Goal: Check status: Check status

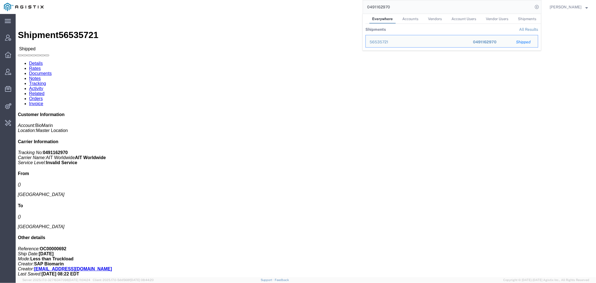
drag, startPoint x: 405, startPoint y: 6, endPoint x: 322, endPoint y: 7, distance: 83.2
click at [322, 7] on div "0491162970 Everywhere Accounts Vendors Account Users Vendor Users Shipments Shi…" at bounding box center [294, 7] width 494 height 14
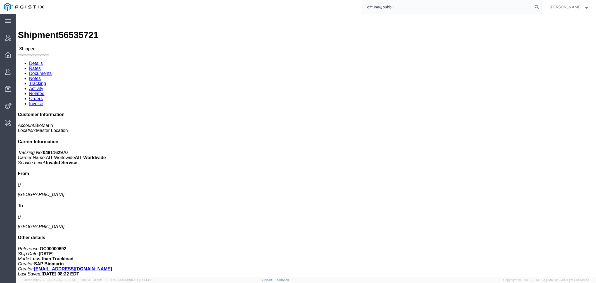
type input "offline@buhbli"
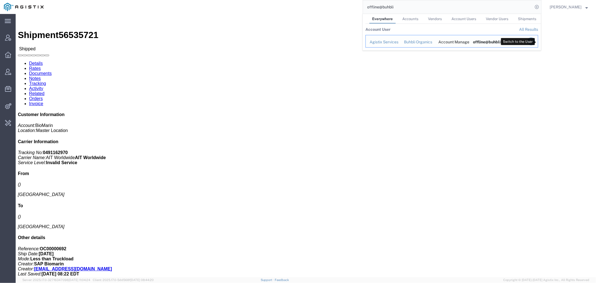
click at [535, 41] on icon "Search Results" at bounding box center [531, 41] width 8 height 8
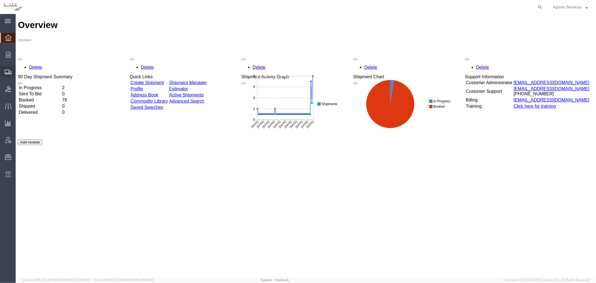
click at [0, 0] on span "Shipment Manager" at bounding box center [0, 0] width 0 height 0
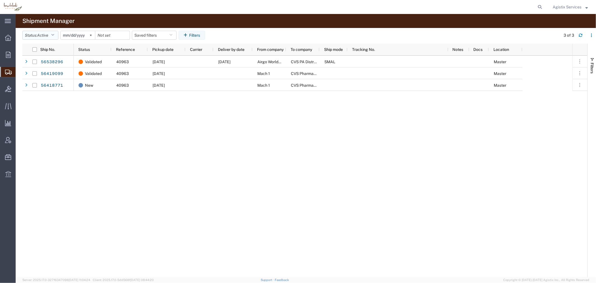
click at [48, 34] on span "Active" at bounding box center [42, 35] width 11 height 4
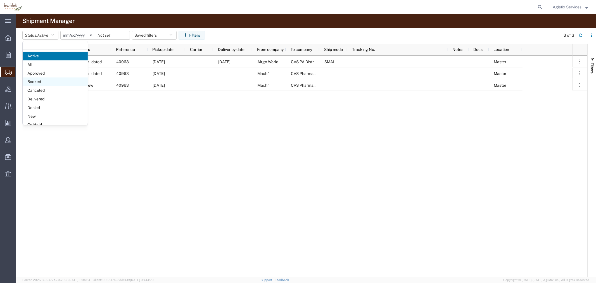
click at [55, 78] on span "Booked" at bounding box center [55, 81] width 65 height 9
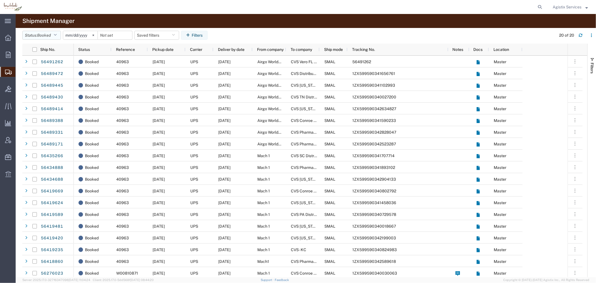
click at [37, 38] on button "Status: Booked" at bounding box center [41, 35] width 39 height 9
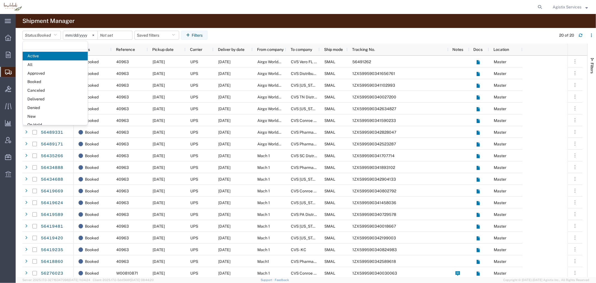
click at [283, 32] on agx-table-filter-chips "Status: Booked Active All Approved Booked Canceled Delivered Denied New On Hold…" at bounding box center [287, 37] width 530 height 13
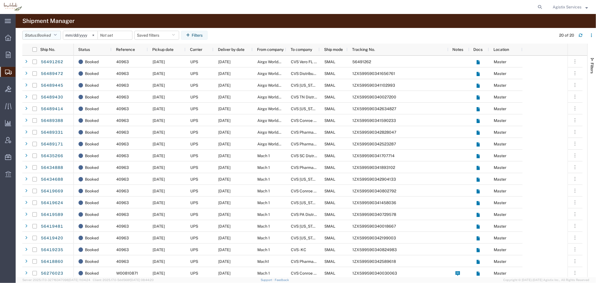
click at [46, 35] on span "Booked" at bounding box center [44, 35] width 14 height 4
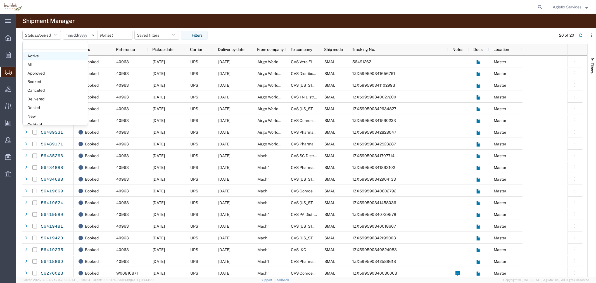
click at [47, 55] on span "Active" at bounding box center [55, 56] width 65 height 9
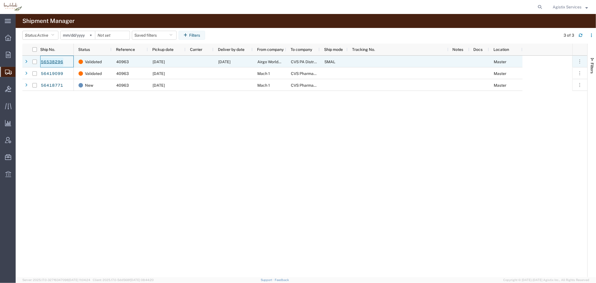
click at [52, 64] on link "56538296" at bounding box center [51, 62] width 23 height 9
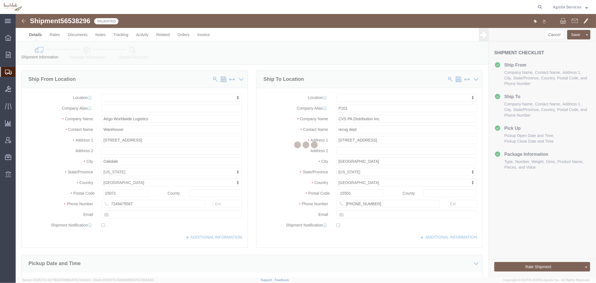
select select
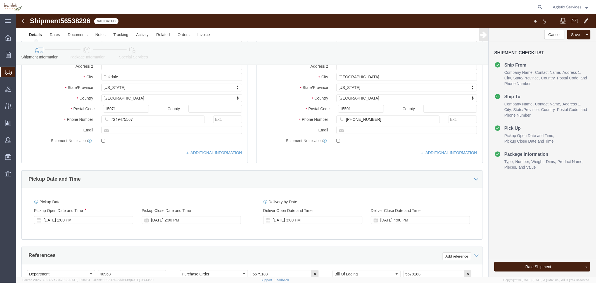
scroll to position [62, 0]
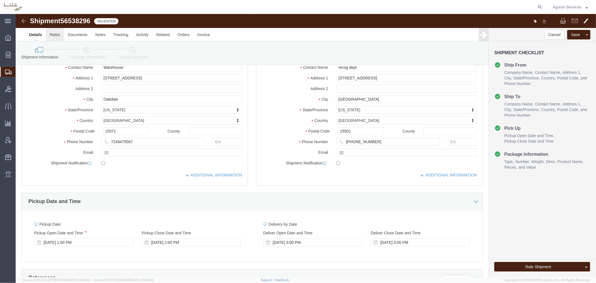
click link "Rates"
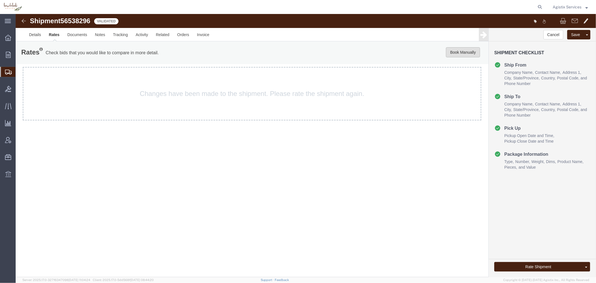
click at [455, 52] on button "Book Manually" at bounding box center [462, 52] width 34 height 10
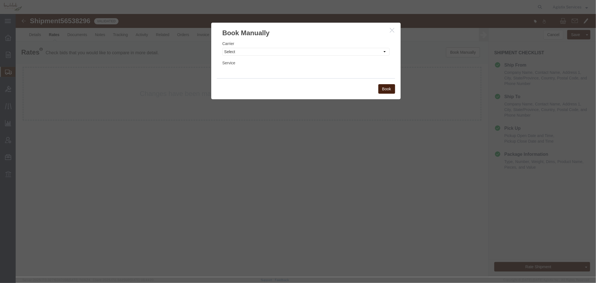
click at [394, 31] on button "button" at bounding box center [392, 30] width 7 height 7
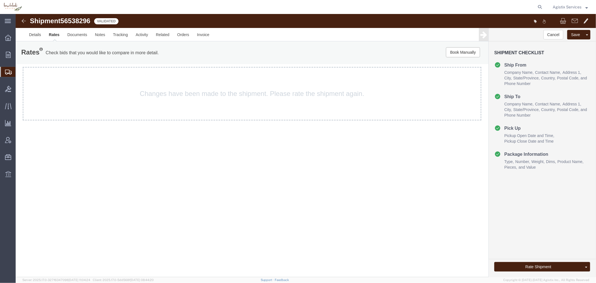
click at [50, 34] on link "Rates" at bounding box center [54, 34] width 18 height 13
click at [19, 138] on span "Account Admin" at bounding box center [17, 139] width 4 height 11
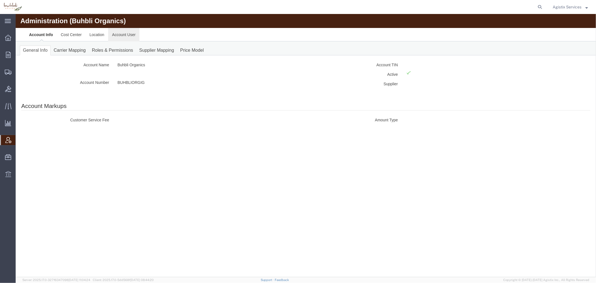
click at [115, 35] on link "Account User" at bounding box center [123, 34] width 31 height 13
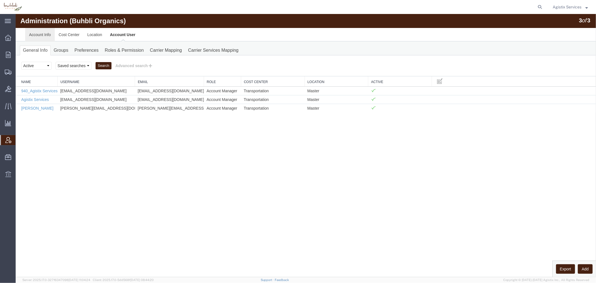
click at [36, 34] on link "Account Info" at bounding box center [40, 34] width 30 height 13
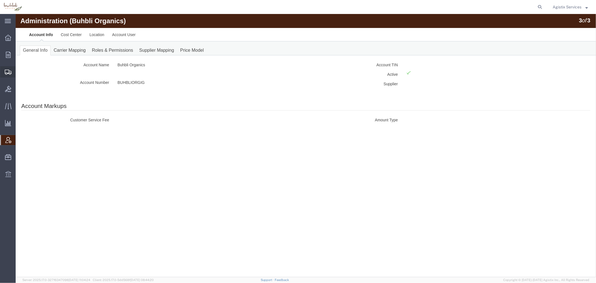
click at [0, 0] on span "Shipment Manager" at bounding box center [0, 0] width 0 height 0
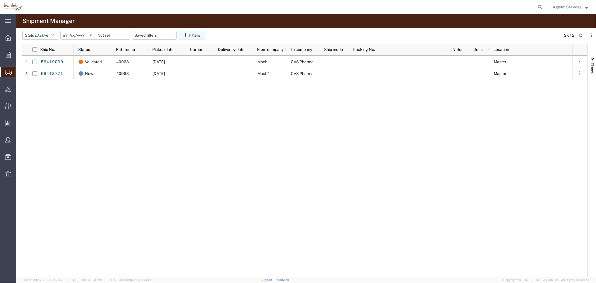
click at [40, 38] on button "Status: Active" at bounding box center [40, 35] width 36 height 9
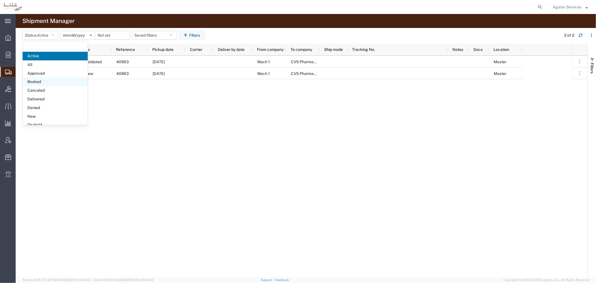
click at [45, 82] on span "Booked" at bounding box center [55, 81] width 65 height 9
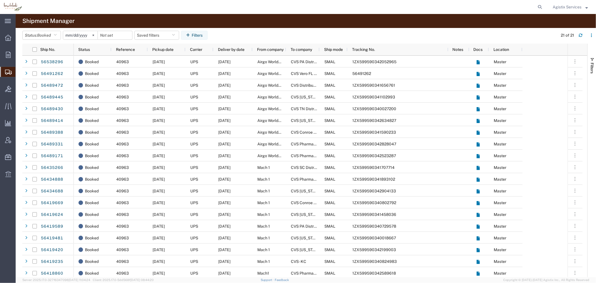
click at [568, 2] on div "Agistix Services" at bounding box center [570, 7] width 44 height 14
drag, startPoint x: 568, startPoint y: 7, endPoint x: 569, endPoint y: 12, distance: 5.1
click at [568, 7] on span "Agistix Services" at bounding box center [566, 7] width 29 height 6
click at [564, 38] on link "Logout" at bounding box center [570, 39] width 44 height 9
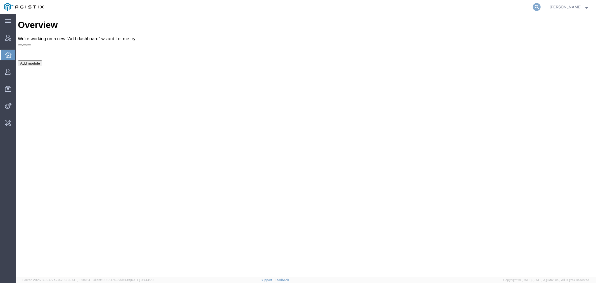
click at [540, 9] on icon at bounding box center [536, 7] width 8 height 8
paste input "56523050"
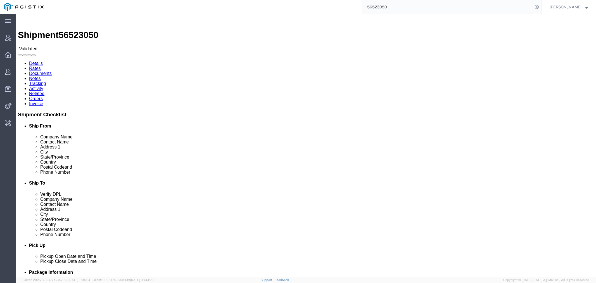
click link "Activity"
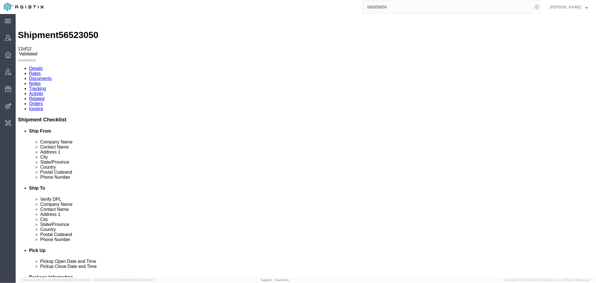
click at [283, 9] on div "56523050" at bounding box center [294, 7] width 494 height 14
type input "offline@lkq"
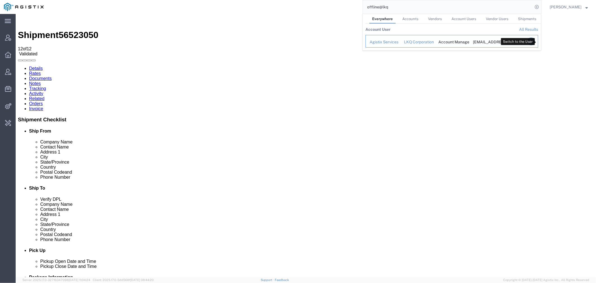
click at [535, 39] on icon "Search Results" at bounding box center [531, 41] width 8 height 8
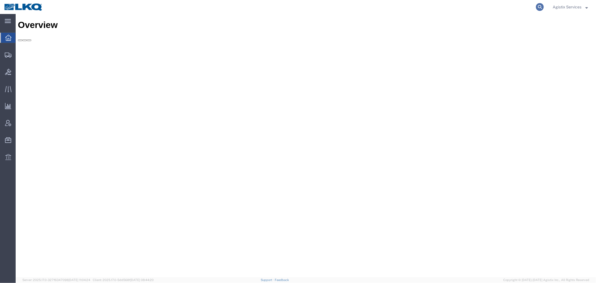
click at [538, 5] on icon at bounding box center [539, 7] width 8 height 8
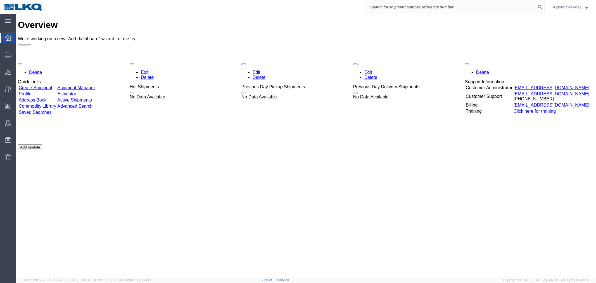
paste input "56522432"
type input "56522432"
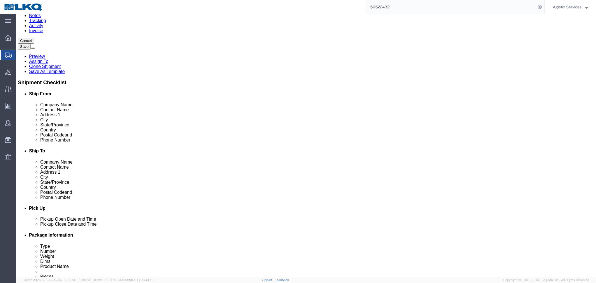
scroll to position [124, 0]
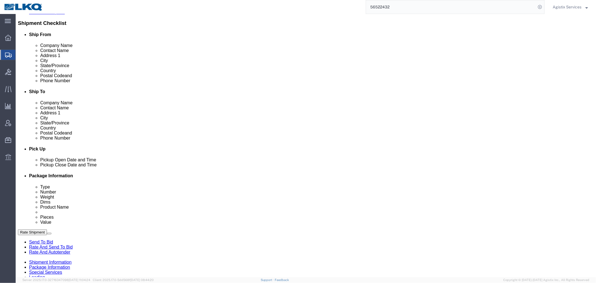
select select "27634"
select select
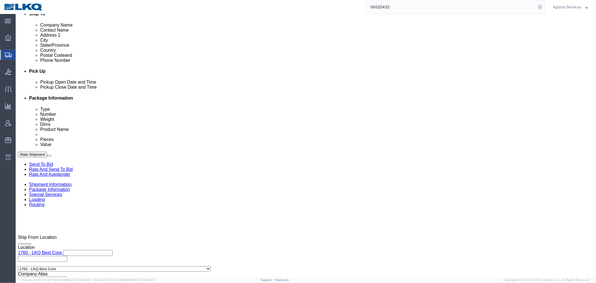
scroll to position [279, 0]
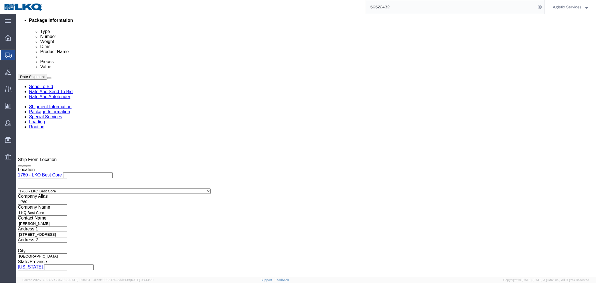
drag, startPoint x: 506, startPoint y: 252, endPoint x: 473, endPoint y: 235, distance: 37.3
click button "Rate Shipment"
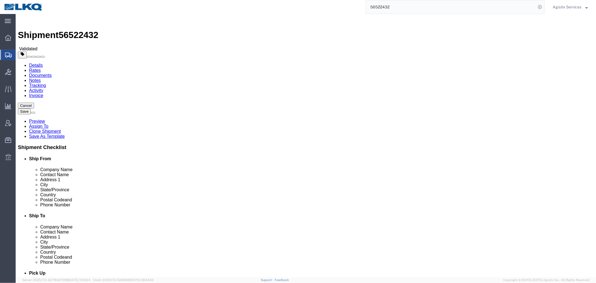
click at [37, 63] on link "Details" at bounding box center [36, 65] width 14 height 5
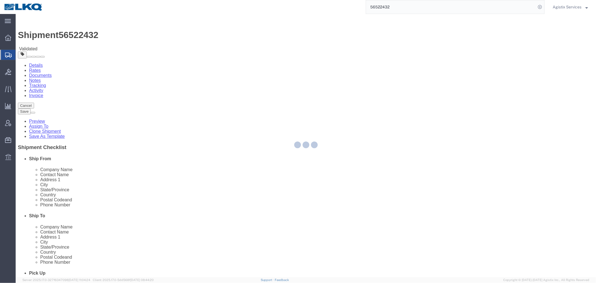
select select "27634"
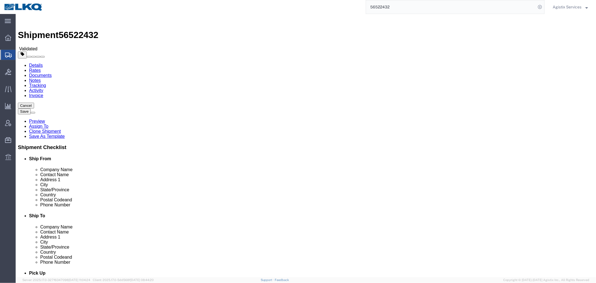
click icon
click link "Shipment Information"
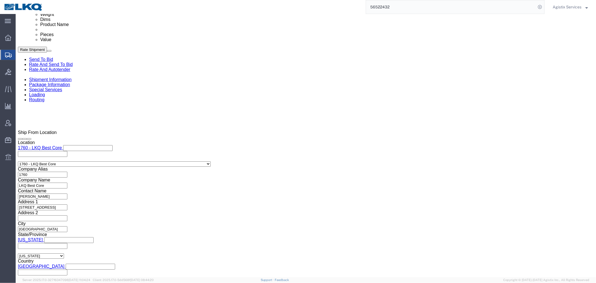
scroll to position [307, 0]
click link "Package Information"
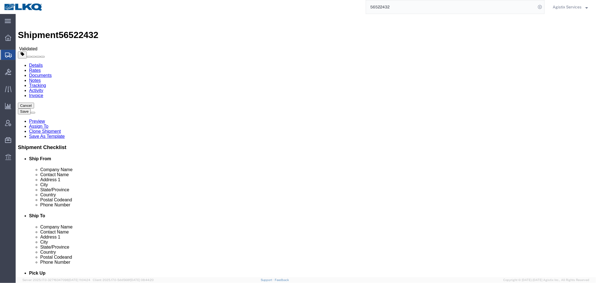
click link "Special Services"
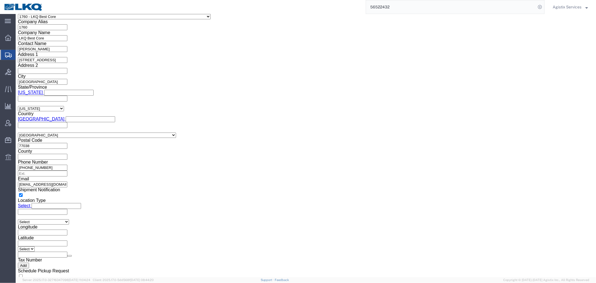
scroll to position [298, 0]
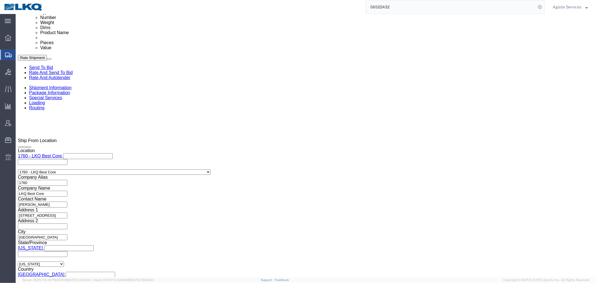
click at [377, 3] on input "56522432" at bounding box center [451, 6] width 170 height 13
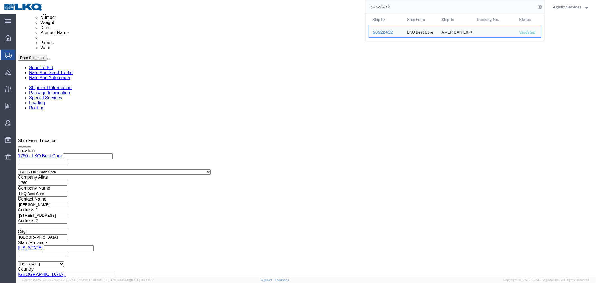
click at [377, 3] on input "56522432" at bounding box center [451, 6] width 170 height 13
paste input "0"
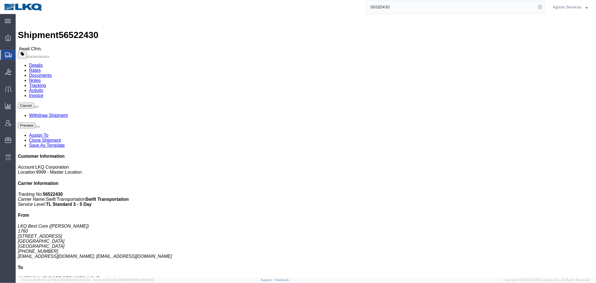
drag, startPoint x: 400, startPoint y: 4, endPoint x: 290, endPoint y: 9, distance: 111.0
click at [306, 9] on div "56522430" at bounding box center [295, 7] width 497 height 14
paste input "2"
type input "56522432"
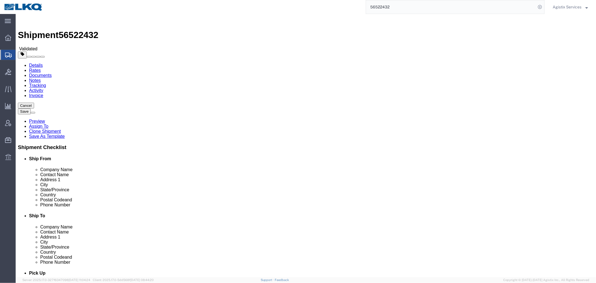
select select "27634"
click button "Rate Shipment"
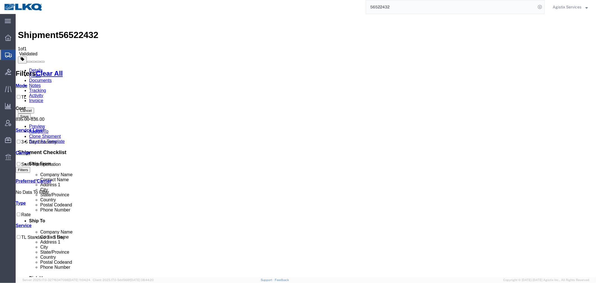
click at [386, 10] on input "56522432" at bounding box center [451, 6] width 170 height 13
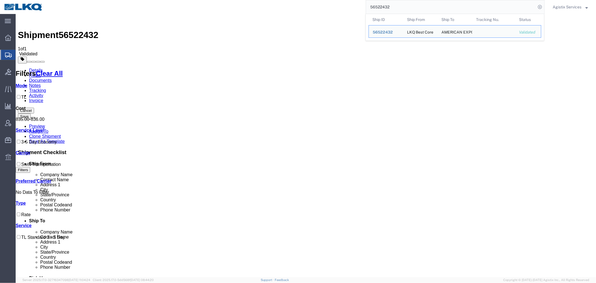
click at [386, 10] on input "56522432" at bounding box center [451, 6] width 170 height 13
paste input "23"
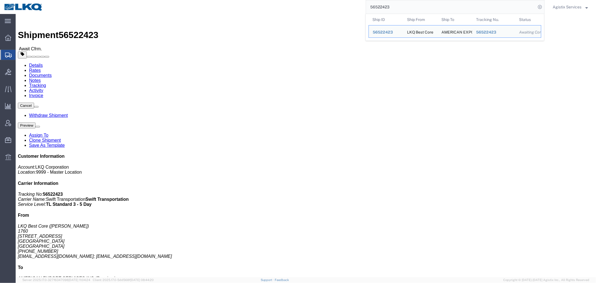
click span "56522423"
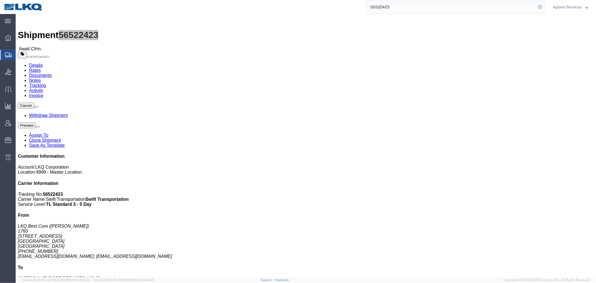
drag, startPoint x: 400, startPoint y: 8, endPoint x: 292, endPoint y: 4, distance: 108.1
click at [294, 4] on div "56522423" at bounding box center [295, 7] width 497 height 14
paste input "search"
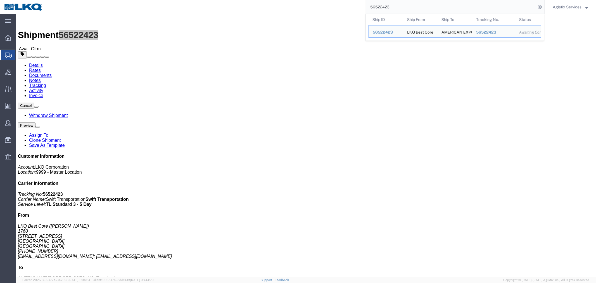
drag, startPoint x: 390, startPoint y: 6, endPoint x: 337, endPoint y: 13, distance: 53.8
click at [337, 13] on div "56522423 Ship ID Ship From Ship To Tracking Nu. Status Ship ID 56522423 Ship Fr…" at bounding box center [295, 7] width 497 height 14
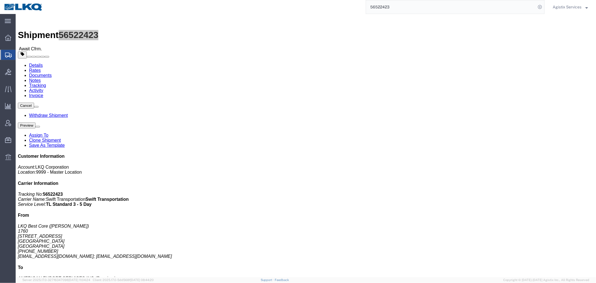
paste input "30"
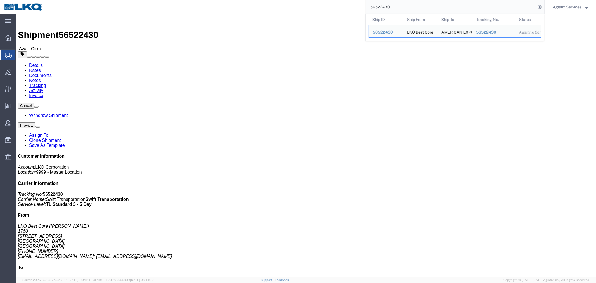
drag, startPoint x: 400, startPoint y: 7, endPoint x: 276, endPoint y: 9, distance: 124.3
click at [292, 7] on div "56522430 Ship ID Ship From Ship To Tracking Nu. Status Ship ID 56522430 Ship Fr…" at bounding box center [295, 7] width 497 height 14
paste input "2"
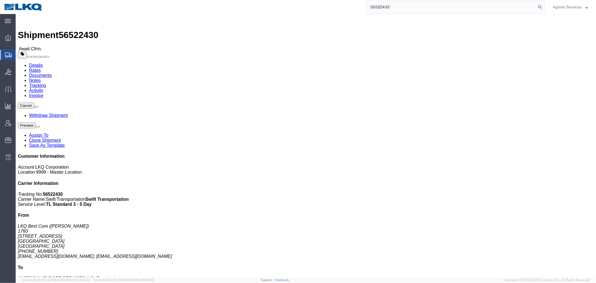
type input "56522432"
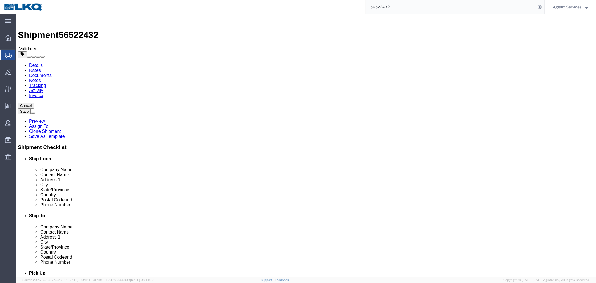
select select "27634"
click icon
click at [576, 7] on span "Agistix Services" at bounding box center [566, 7] width 29 height 6
click at [560, 39] on link "Logout" at bounding box center [570, 39] width 44 height 9
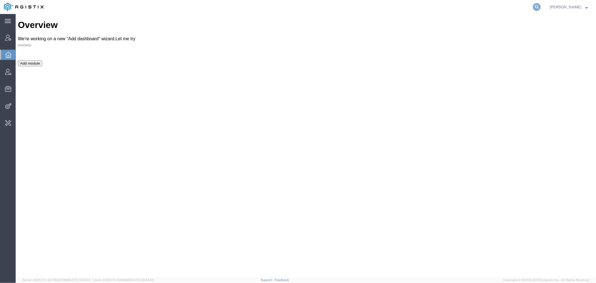
click at [540, 6] on icon at bounding box center [536, 7] width 8 height 8
type input "offline@syneos"
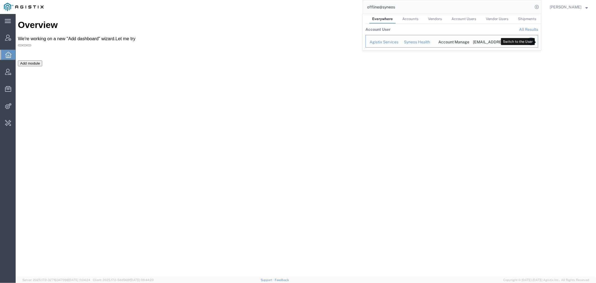
click at [535, 42] on icon "Search Results" at bounding box center [531, 41] width 8 height 8
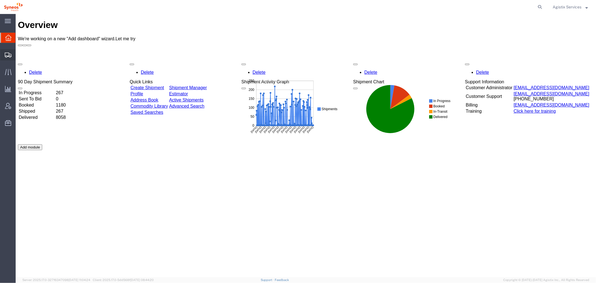
click at [0, 0] on span "Shipment Manager" at bounding box center [0, 0] width 0 height 0
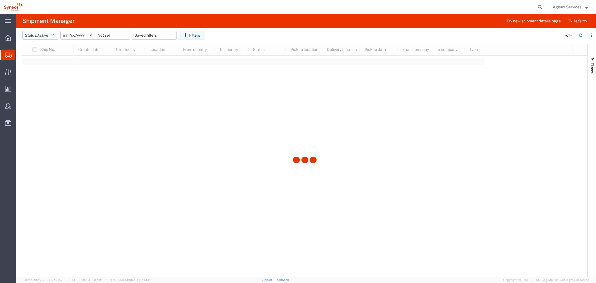
click at [41, 35] on span "Active" at bounding box center [42, 35] width 11 height 4
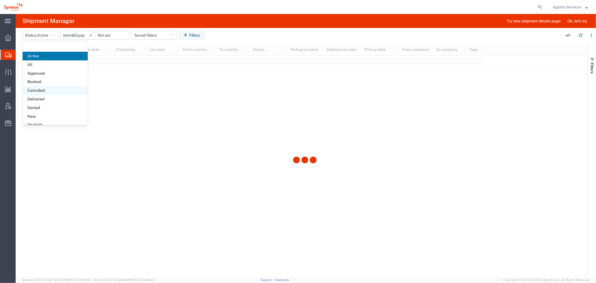
click at [51, 92] on span "Canceled" at bounding box center [55, 90] width 65 height 9
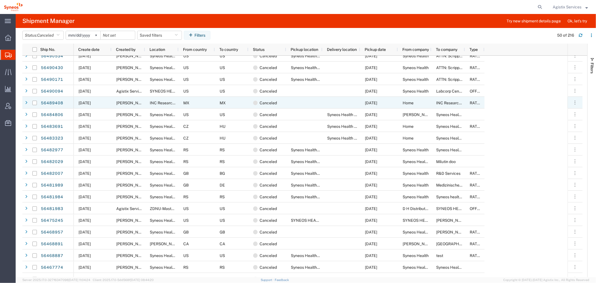
scroll to position [248, 0]
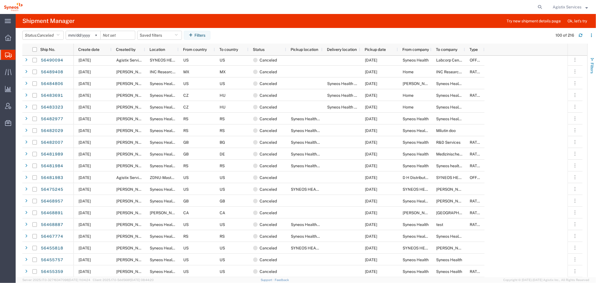
click at [590, 70] on span "Filters" at bounding box center [591, 68] width 4 height 11
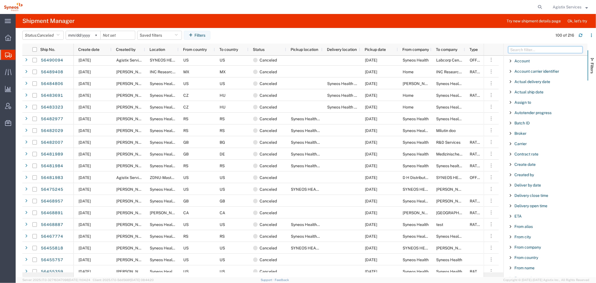
click at [544, 51] on input "Filter Columns Input" at bounding box center [545, 49] width 74 height 7
type input "o"
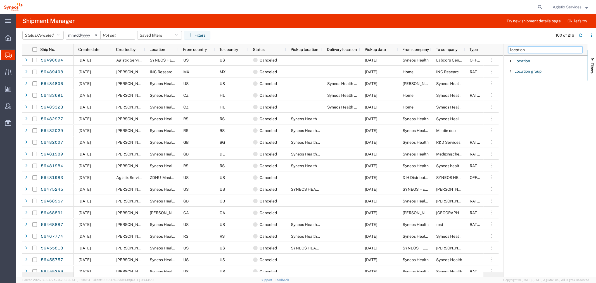
type input "location"
click at [510, 60] on span "Filter List 2 Filters" at bounding box center [510, 61] width 4 height 4
click at [517, 87] on input "Filter List 2 Filters" at bounding box center [547, 89] width 73 height 9
type input "isra"
click at [514, 102] on label "Syneos Health Clinical Ltd.-Israel" at bounding box center [547, 105] width 73 height 13
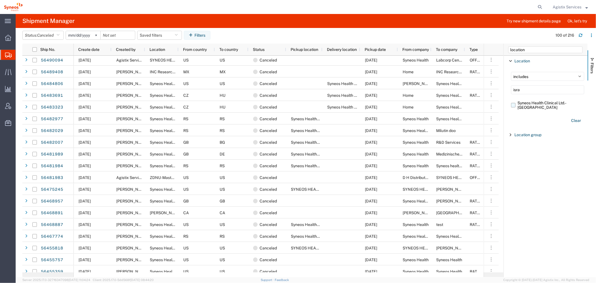
click at [0, 0] on input "Syneos Health Clinical Ltd.-Israel" at bounding box center [0, 0] width 0 height 0
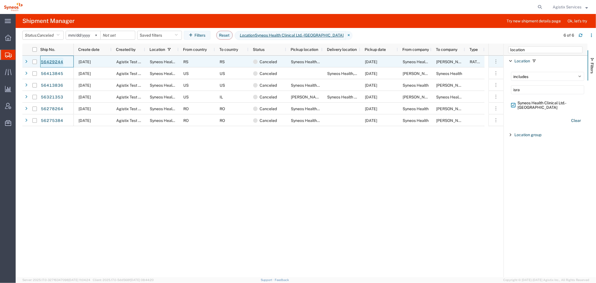
click at [59, 61] on link "56429244" at bounding box center [51, 62] width 23 height 9
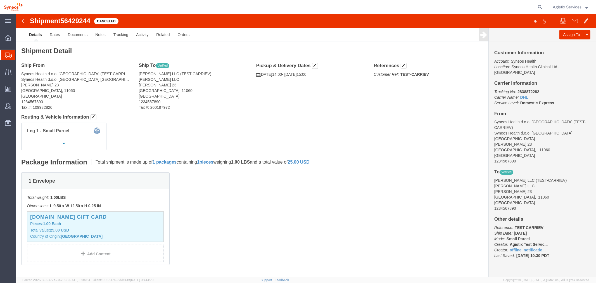
click span "56429244"
copy span "56429244"
click link "Rates"
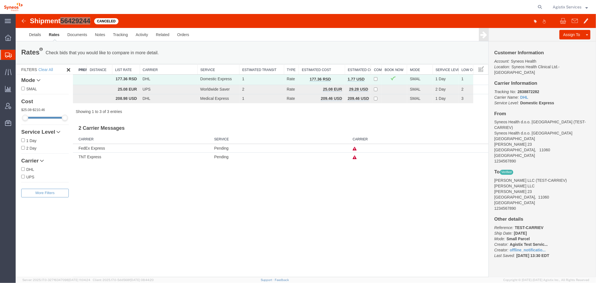
click at [568, 5] on span "Agistix Services" at bounding box center [566, 7] width 29 height 6
click at [567, 39] on link "Logout" at bounding box center [570, 39] width 44 height 9
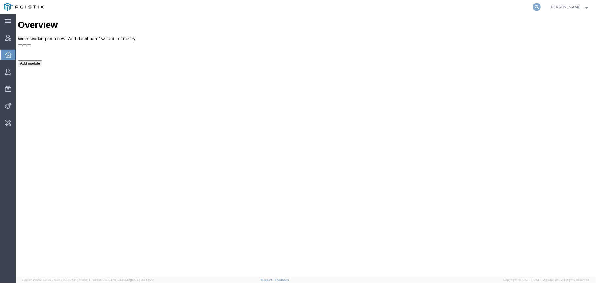
click at [539, 8] on icon at bounding box center [536, 7] width 8 height 8
type input "amentum"
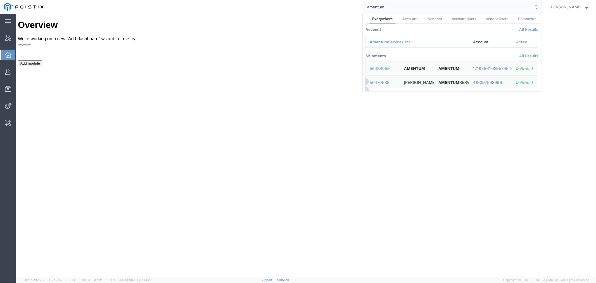
click at [410, 42] on div "Amentum Services, Inc" at bounding box center [416, 42] width 95 height 6
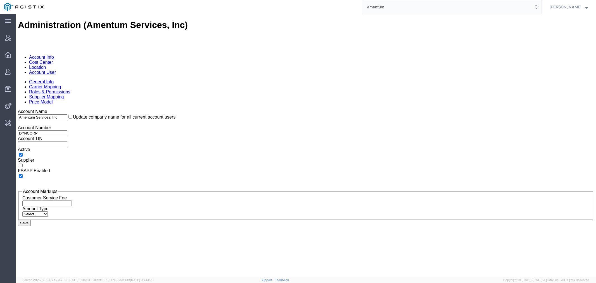
click at [56, 70] on link "Account User" at bounding box center [42, 72] width 27 height 5
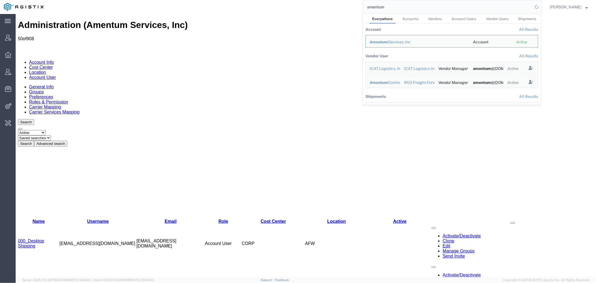
click at [67, 140] on button "Advanced search" at bounding box center [50, 143] width 33 height 6
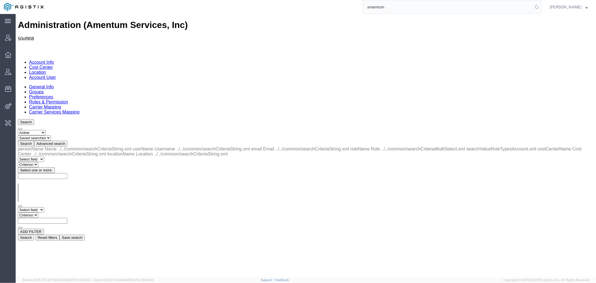
drag, startPoint x: 41, startPoint y: 87, endPoint x: 48, endPoint y: 89, distance: 7.1
click at [41, 207] on select "Select field Cost Center Email Location Name Role Username" at bounding box center [31, 209] width 26 height 5
select select "personName"
click at [18, 207] on select "Select field Cost Center Email Location Name Role Username" at bounding box center [31, 209] width 26 height 5
click at [51, 212] on select "Criterion contains does not contain is is blank is not blank starts with" at bounding box center [35, 214] width 34 height 5
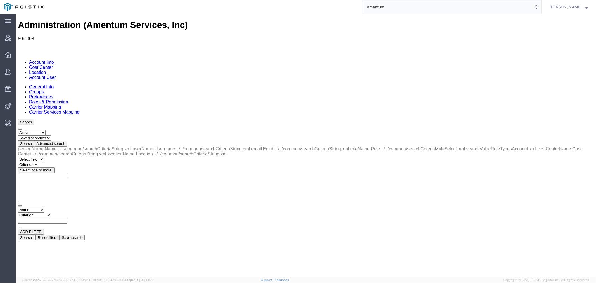
select select "contains"
click at [51, 212] on select "Criterion contains does not contain is is blank is not blank starts with" at bounding box center [35, 214] width 34 height 5
click at [67, 217] on input "text" at bounding box center [42, 220] width 49 height 6
type input "[PERSON_NAME]"
drag, startPoint x: 503, startPoint y: 95, endPoint x: 432, endPoint y: 96, distance: 70.9
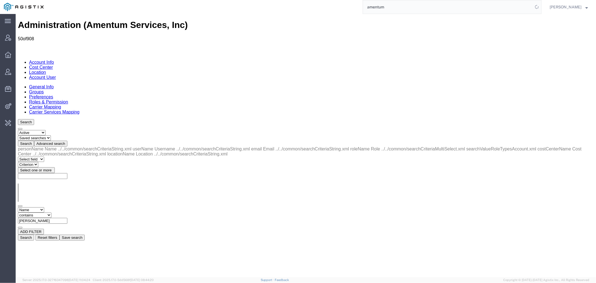
click at [34, 234] on button "Search" at bounding box center [26, 237] width 16 height 6
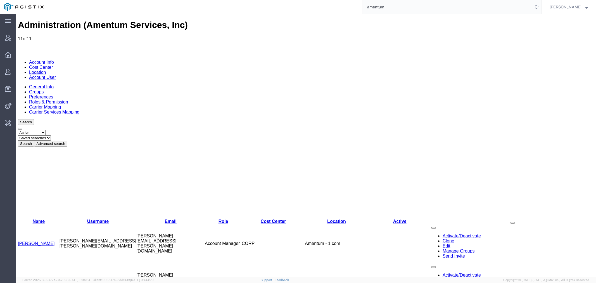
click at [31, 240] on link "[PERSON_NAME]" at bounding box center [36, 242] width 37 height 5
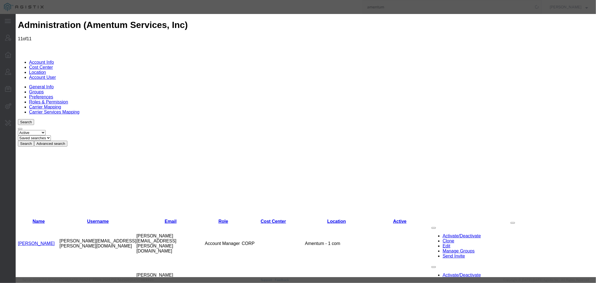
select select "DEPARTMENT"
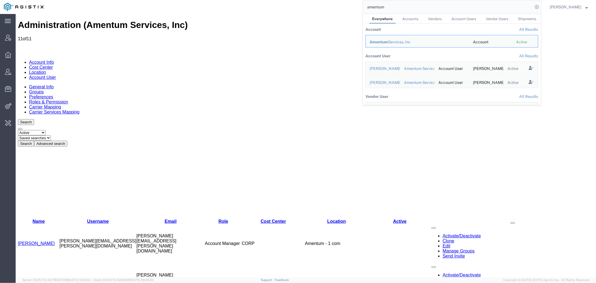
drag, startPoint x: 393, startPoint y: 10, endPoint x: 336, endPoint y: 8, distance: 57.0
click at [351, 8] on div "amentum Everywhere Accounts Vendors Account Users Vendor Users Shipments Accoun…" at bounding box center [294, 7] width 494 height 14
paste input "56522423"
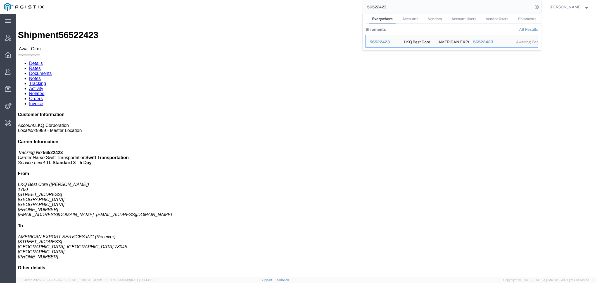
drag, startPoint x: 397, startPoint y: 5, endPoint x: 317, endPoint y: 6, distance: 80.1
click at [330, 6] on div "56522423 Everywhere Accounts Vendors Account Users Vendor Users Shipments Shipm…" at bounding box center [294, 7] width 494 height 14
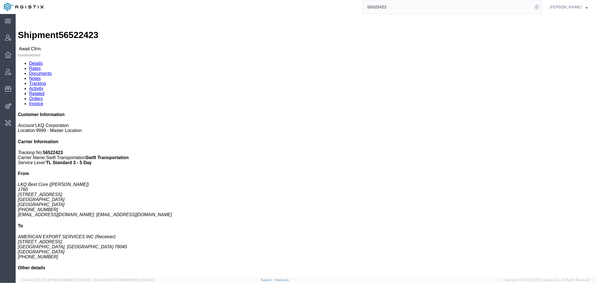
type input "o"
type input "agistix@pge"
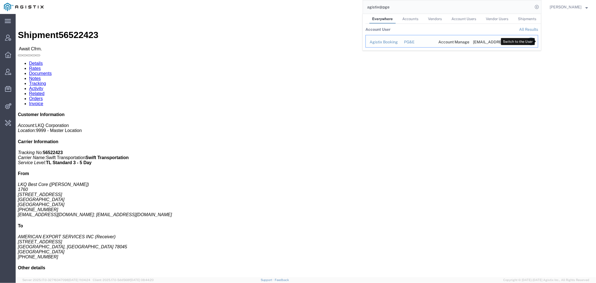
click at [535, 41] on icon "Search Results" at bounding box center [531, 41] width 8 height 8
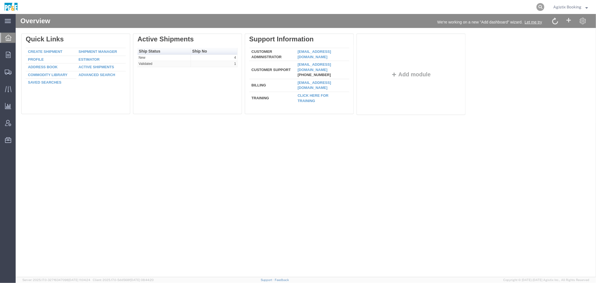
click at [538, 9] on icon at bounding box center [540, 7] width 8 height 8
paste input "56536000"
type input "56536000"
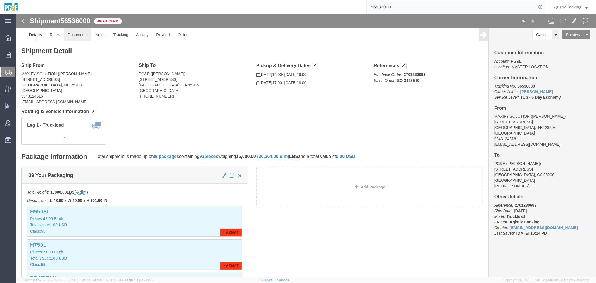
click link "Documents"
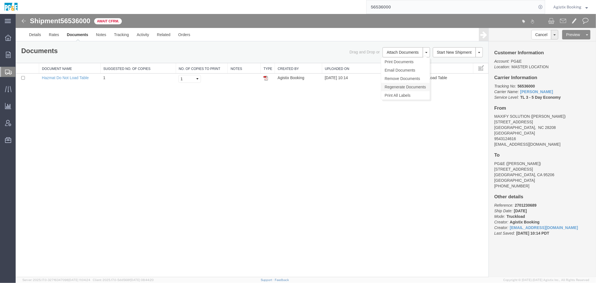
click at [403, 84] on link "Regenerate Documents" at bounding box center [405, 86] width 49 height 8
click at [73, 19] on span "56536000" at bounding box center [75, 21] width 30 height 8
copy span "56536000"
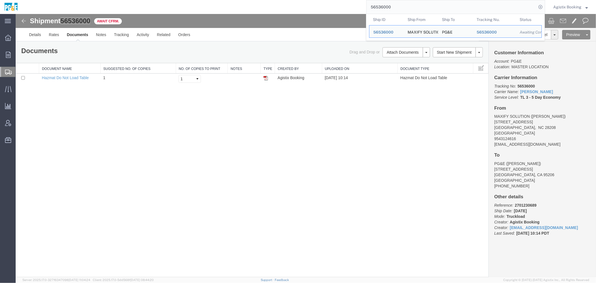
drag, startPoint x: 421, startPoint y: 4, endPoint x: 352, endPoint y: -3, distance: 69.1
click at [352, 0] on html "main_menu Created with Sketch. Collapse Menu Overview Orders Order Manager Crea…" at bounding box center [298, 141] width 596 height 283
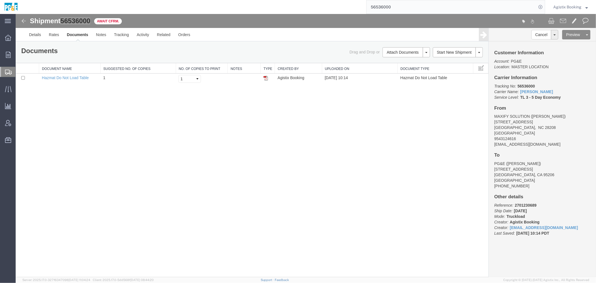
drag, startPoint x: 570, startPoint y: 8, endPoint x: 566, endPoint y: 8, distance: 3.9
click at [569, 8] on span "Agistix Booking" at bounding box center [567, 7] width 28 height 6
drag, startPoint x: 559, startPoint y: 41, endPoint x: 544, endPoint y: 27, distance: 21.2
click at [559, 41] on link "Logout" at bounding box center [570, 39] width 43 height 9
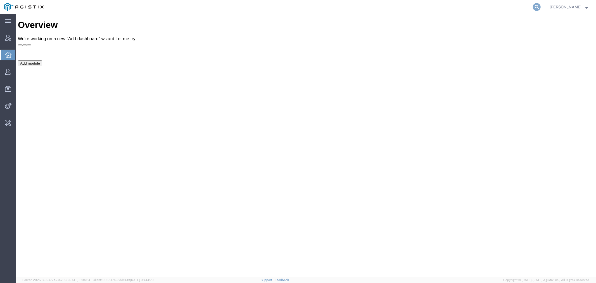
click at [540, 7] on icon at bounding box center [536, 7] width 8 height 8
paste input "465966"
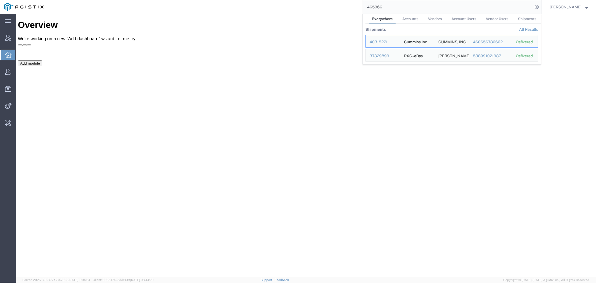
drag, startPoint x: 407, startPoint y: 8, endPoint x: 320, endPoint y: 2, distance: 86.7
click at [320, 2] on div "465966 Everywhere Accounts Vendors Account Users Vendor Users Shipments Shipmen…" at bounding box center [294, 7] width 494 height 14
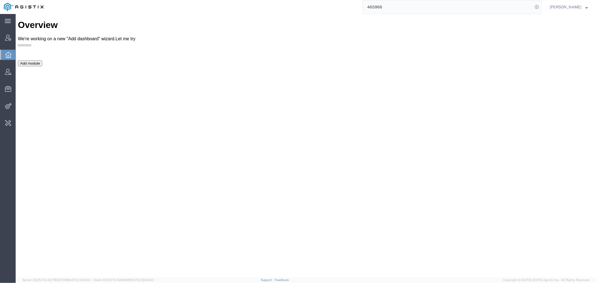
paste input "0003771001"
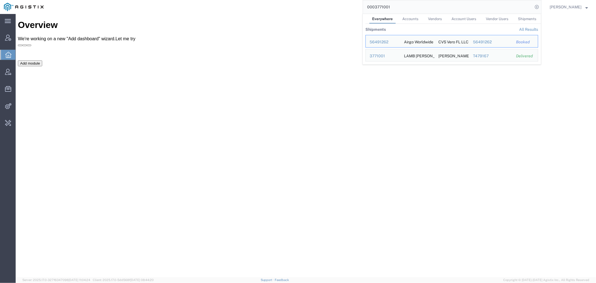
drag, startPoint x: 404, startPoint y: 4, endPoint x: 327, endPoint y: 5, distance: 77.3
click at [327, 5] on div "0003771001 Everywhere Accounts Vendors Account Users Vendor Users Shipments Shi…" at bounding box center [294, 7] width 494 height 14
paste input "64001"
click at [383, 39] on div "56489388" at bounding box center [382, 42] width 27 height 6
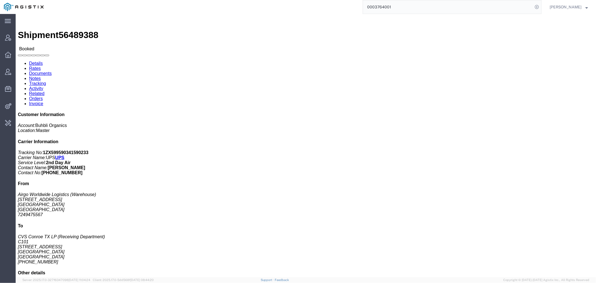
drag, startPoint x: 125, startPoint y: 20, endPoint x: 128, endPoint y: 20, distance: 2.8
click link "Activity"
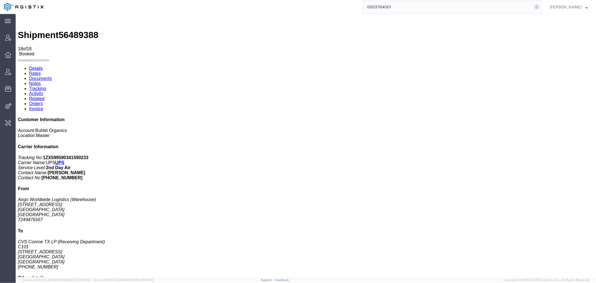
drag, startPoint x: 182, startPoint y: 225, endPoint x: 101, endPoint y: 225, distance: 81.2
copy td "945_BUHBLIORGIG_20250813203240676.edi"
drag, startPoint x: 34, startPoint y: 34, endPoint x: 342, endPoint y: 119, distance: 319.9
click at [34, 66] on link "Details" at bounding box center [36, 68] width 14 height 5
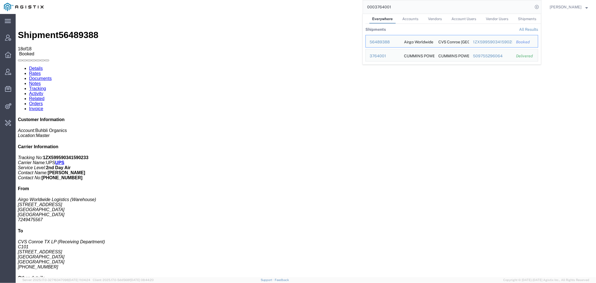
click at [403, 5] on input "0003764001" at bounding box center [448, 6] width 170 height 13
drag, startPoint x: 405, startPoint y: 6, endPoint x: 337, endPoint y: 6, distance: 67.8
click at [337, 6] on div "0003764001 Everywhere Accounts Vendors Account Users Vendor Users Shipments Shi…" at bounding box center [294, 7] width 494 height 14
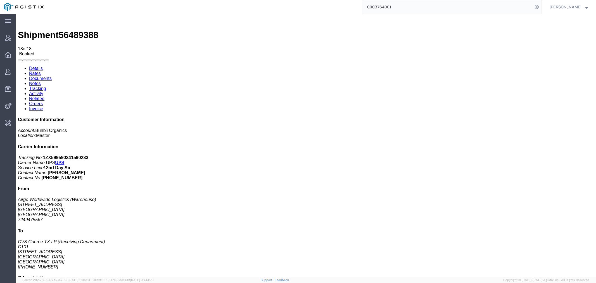
click at [403, 6] on input "0003764001" at bounding box center [448, 6] width 170 height 13
click at [405, 7] on input "0003764001" at bounding box center [448, 6] width 170 height 13
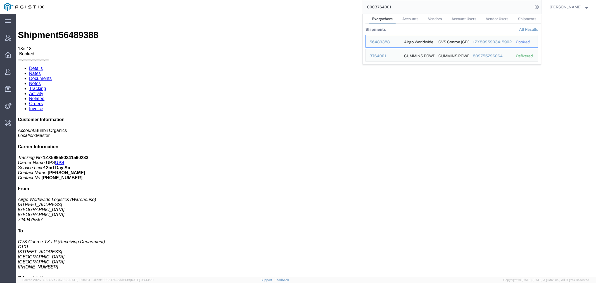
paste input "8947749904"
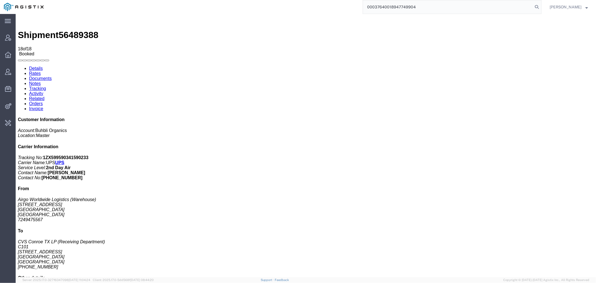
click at [405, 8] on input "00037640018947749904" at bounding box center [448, 6] width 170 height 13
paste input "search"
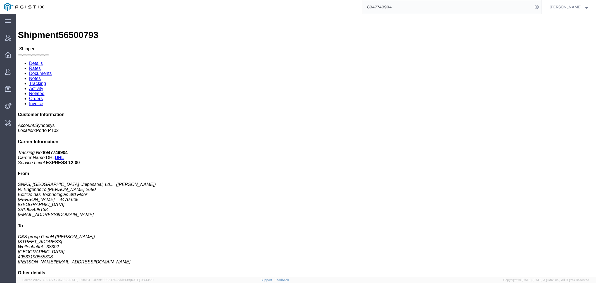
drag, startPoint x: 401, startPoint y: 6, endPoint x: 323, endPoint y: 6, distance: 78.7
click at [323, 6] on div "8947749904" at bounding box center [294, 7] width 494 height 14
type input "offline@dyn"
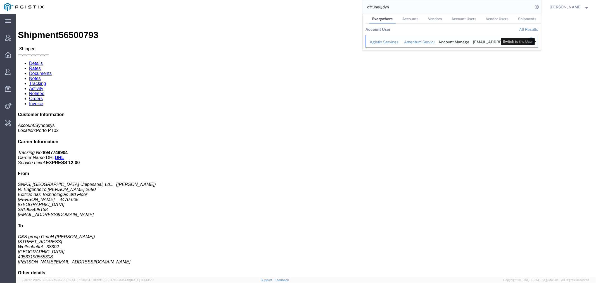
click at [535, 41] on icon "Search Results" at bounding box center [531, 41] width 8 height 8
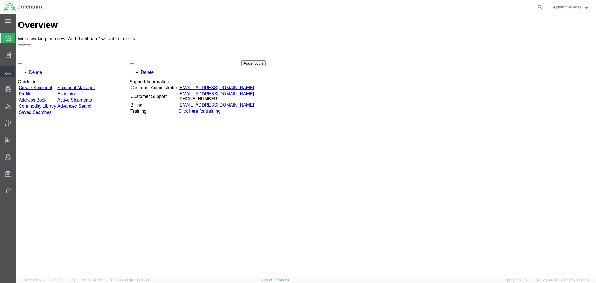
click at [0, 0] on span "Shipment Manager" at bounding box center [0, 0] width 0 height 0
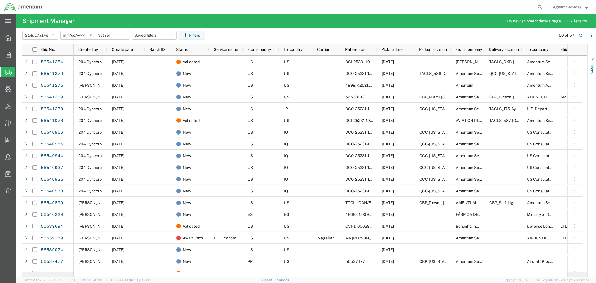
click at [595, 65] on button "Filters" at bounding box center [591, 65] width 8 height 30
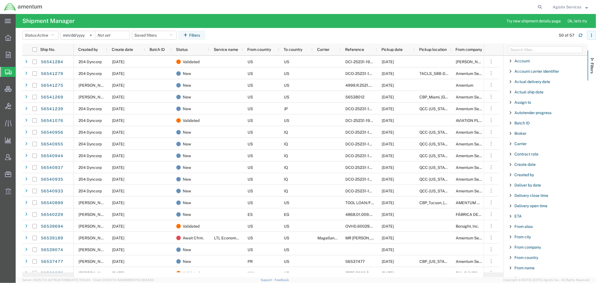
click at [591, 35] on icon "button" at bounding box center [590, 35] width 1 height 1
click at [552, 76] on agx-table-column-manager-action "Manage columns" at bounding box center [561, 72] width 31 height 11
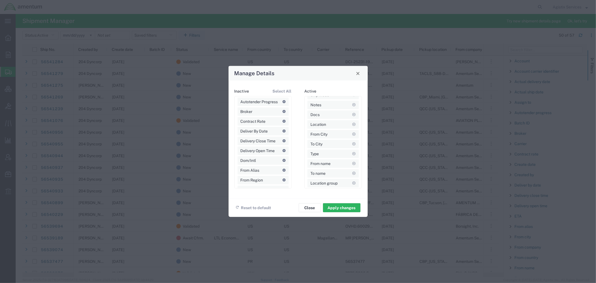
scroll to position [183, 0]
click at [361, 74] on div "Manage Details" at bounding box center [297, 73] width 139 height 15
click at [356, 74] on span "Close" at bounding box center [358, 73] width 4 height 4
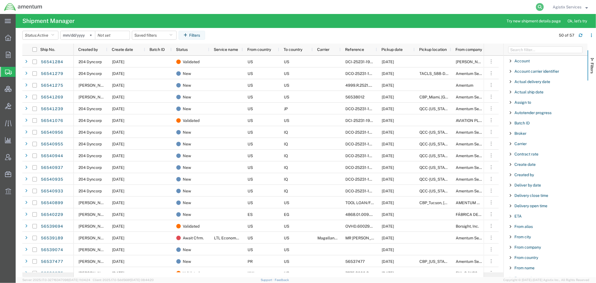
click at [539, 7] on icon at bounding box center [539, 7] width 8 height 8
paste input "56539026"
type input "56539026"
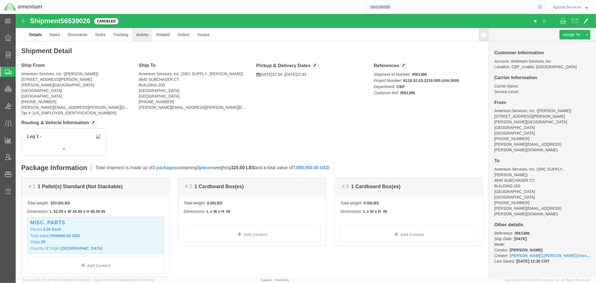
click link "Activity"
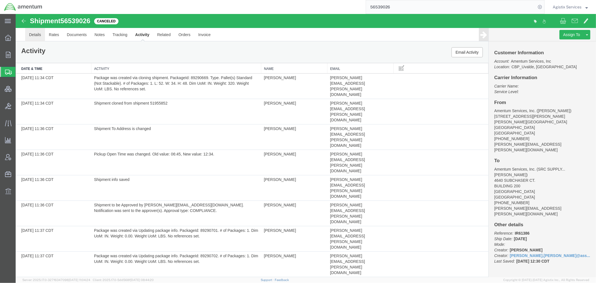
click at [30, 35] on link "Details" at bounding box center [35, 34] width 20 height 13
